Goal: Transaction & Acquisition: Obtain resource

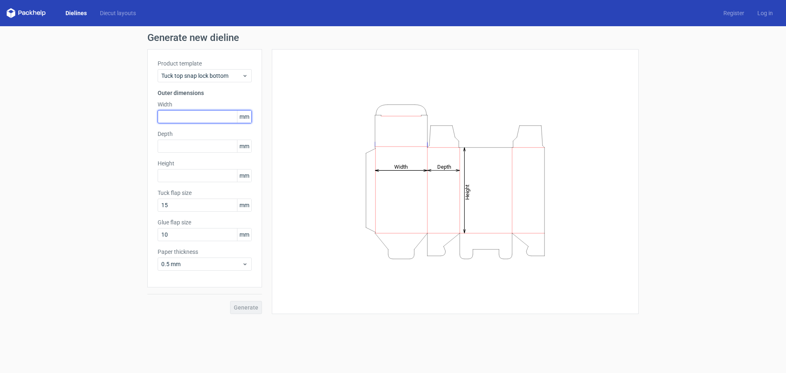
click at [177, 113] on input "text" at bounding box center [205, 116] width 94 height 13
type input "115"
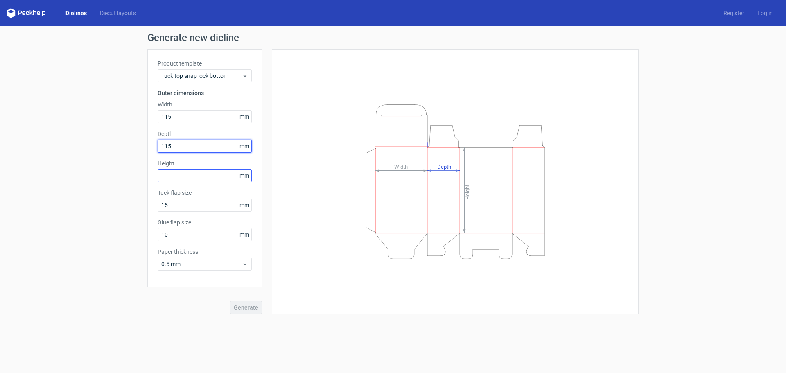
type input "115"
click at [173, 175] on input "text" at bounding box center [205, 175] width 94 height 13
type input "155"
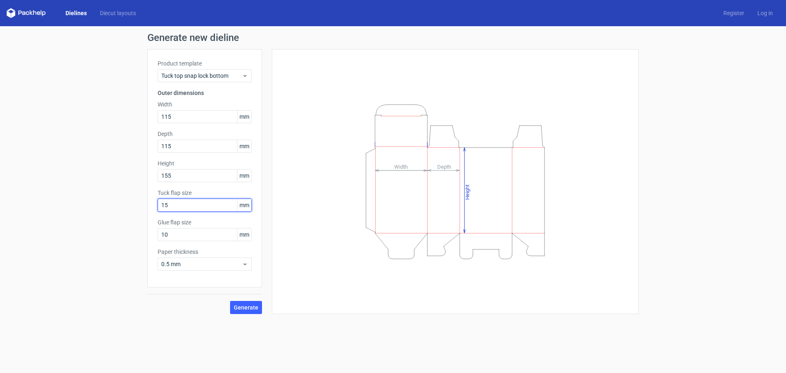
click at [179, 206] on input "15" at bounding box center [205, 205] width 94 height 13
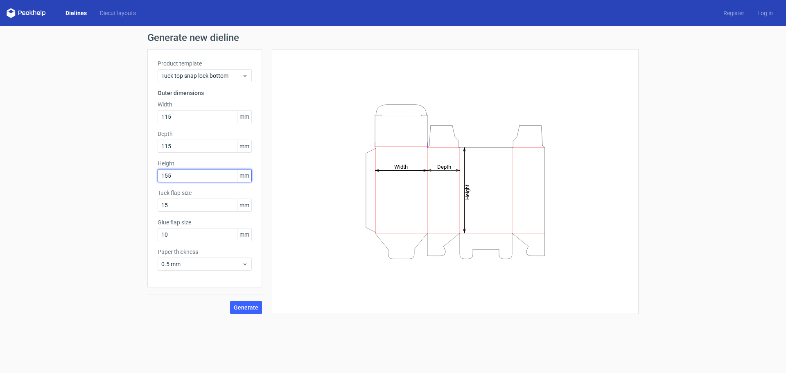
click at [174, 177] on input "155" at bounding box center [205, 175] width 94 height 13
click at [174, 198] on div "Tuck flap size 15 mm" at bounding box center [205, 200] width 94 height 23
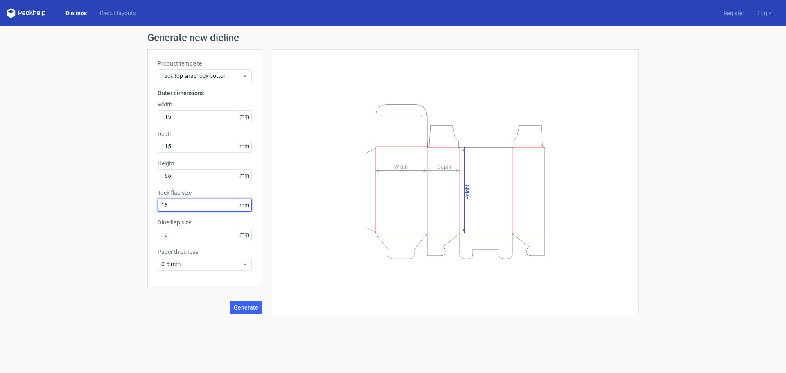
click at [176, 202] on input "15" at bounding box center [205, 205] width 94 height 13
click at [179, 234] on input "10" at bounding box center [205, 234] width 94 height 13
drag, startPoint x: 180, startPoint y: 238, endPoint x: 136, endPoint y: 235, distance: 44.3
click at [136, 235] on div "Generate new dieline Product template Tuck top snap lock bottom Outer dimension…" at bounding box center [393, 173] width 786 height 294
type input "13"
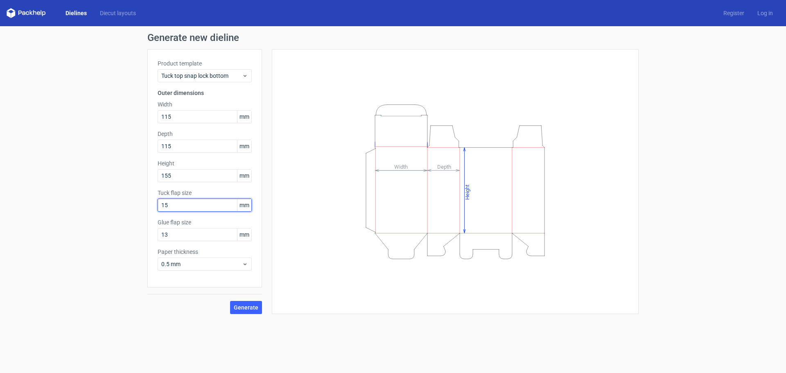
click at [174, 201] on input "15" at bounding box center [205, 205] width 94 height 13
click at [195, 255] on label "Paper thickness" at bounding box center [205, 252] width 94 height 8
click at [197, 265] on span "0.5 mm" at bounding box center [201, 264] width 81 height 8
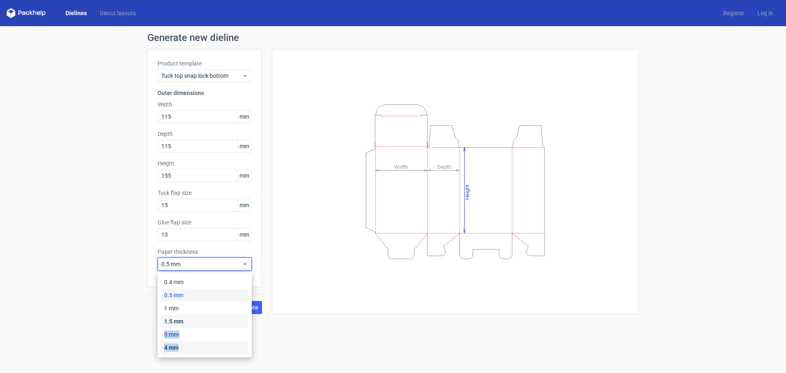
drag, startPoint x: 188, startPoint y: 349, endPoint x: 184, endPoint y: 315, distance: 33.8
click at [184, 315] on div "0.4 mm 0.5 mm 1 mm 1.5 mm 3 mm 4 mm" at bounding box center [205, 315] width 88 height 79
click at [176, 305] on div "1 mm" at bounding box center [205, 308] width 88 height 13
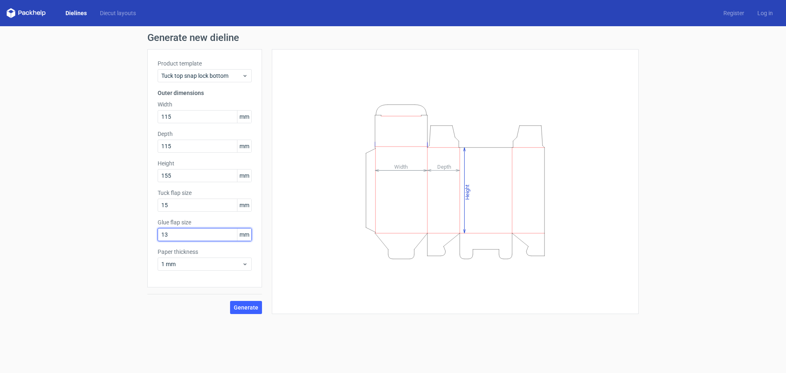
click at [176, 235] on input "13" at bounding box center [205, 234] width 94 height 13
click at [174, 207] on input "15" at bounding box center [205, 205] width 94 height 13
click at [122, 209] on div "Generate new dieline Product template Tuck top snap lock bottom Outer dimension…" at bounding box center [393, 173] width 786 height 294
drag, startPoint x: 163, startPoint y: 207, endPoint x: 203, endPoint y: 193, distance: 42.9
click at [139, 209] on div "Generate new dieline Product template Tuck top snap lock bottom Outer dimension…" at bounding box center [393, 173] width 786 height 294
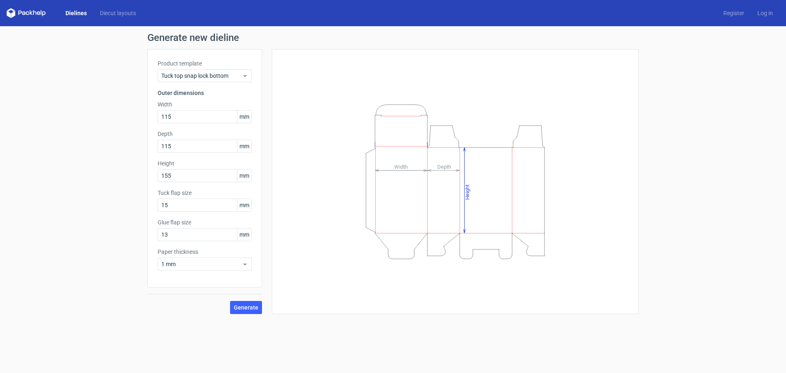
click at [251, 299] on div "Generate" at bounding box center [204, 300] width 115 height 27
click at [255, 310] on span "Generate" at bounding box center [246, 308] width 25 height 6
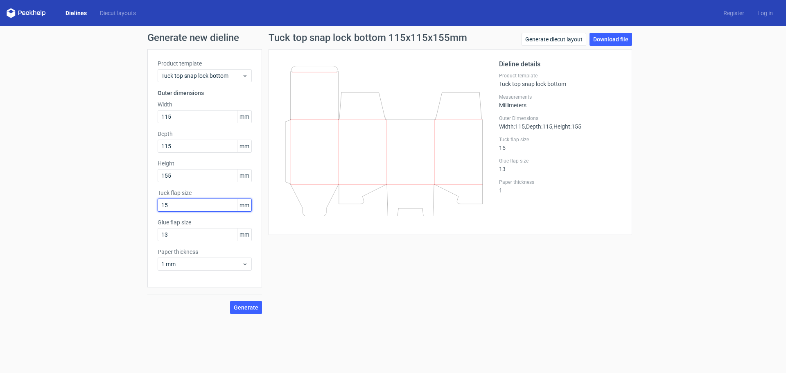
drag, startPoint x: 176, startPoint y: 205, endPoint x: 45, endPoint y: 202, distance: 130.7
click at [76, 194] on div "Generate new dieline Product template Tuck top snap lock bottom Outer dimension…" at bounding box center [393, 173] width 786 height 294
click at [610, 41] on link "Download file" at bounding box center [611, 39] width 43 height 13
